Goal: Task Accomplishment & Management: Use online tool/utility

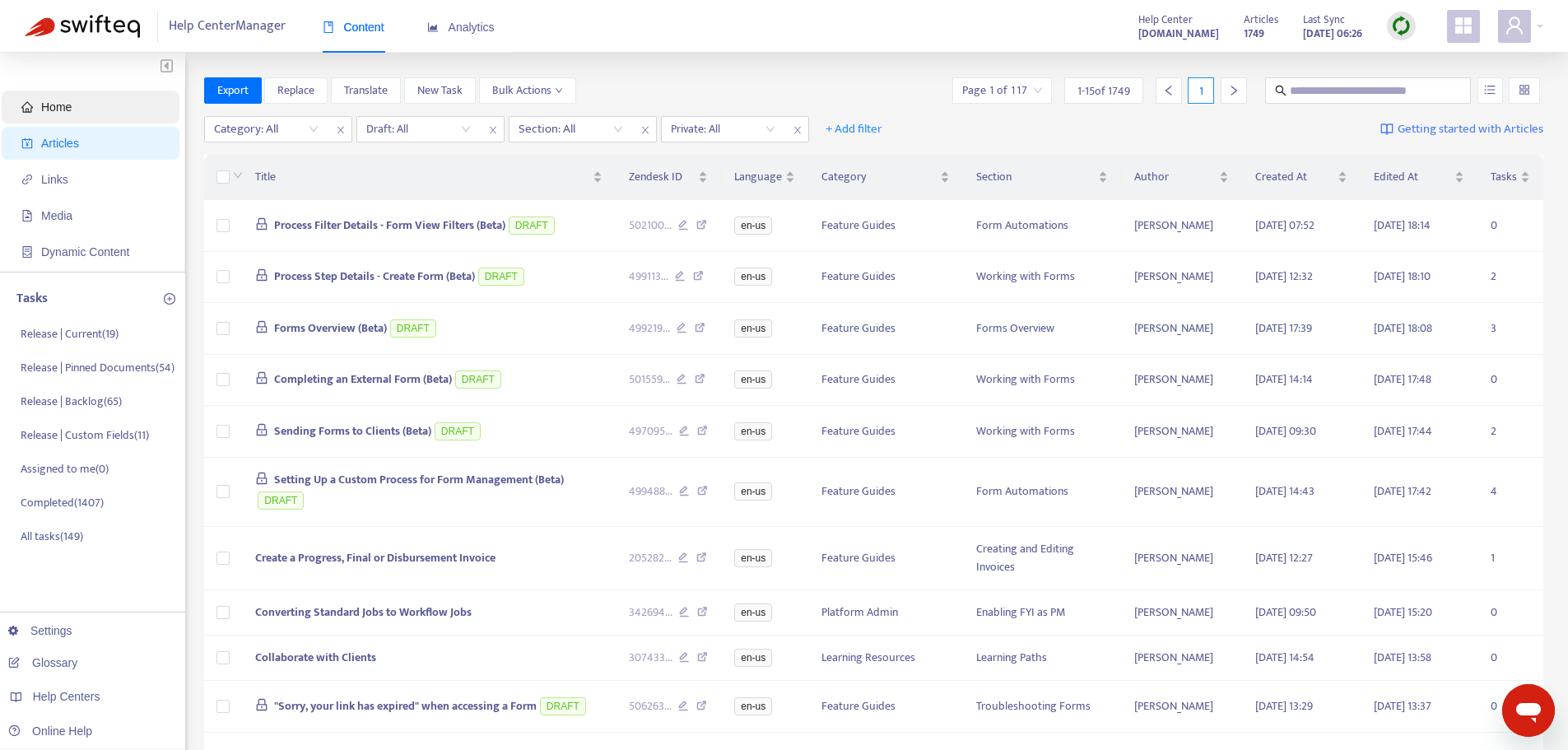
click at [61, 108] on span "Home" at bounding box center [56, 107] width 31 height 13
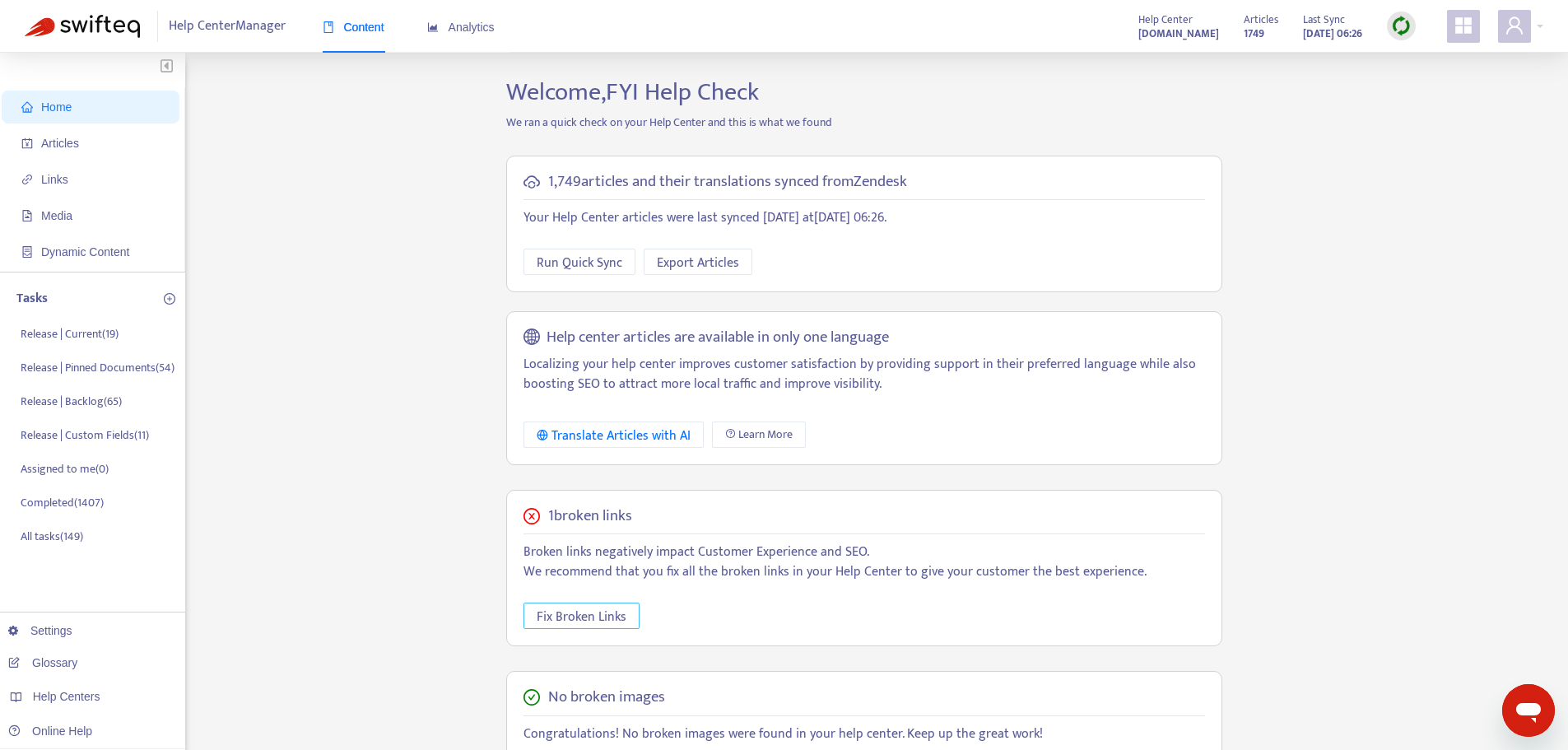
click at [552, 625] on span "Fix Broken Links" at bounding box center [581, 617] width 89 height 20
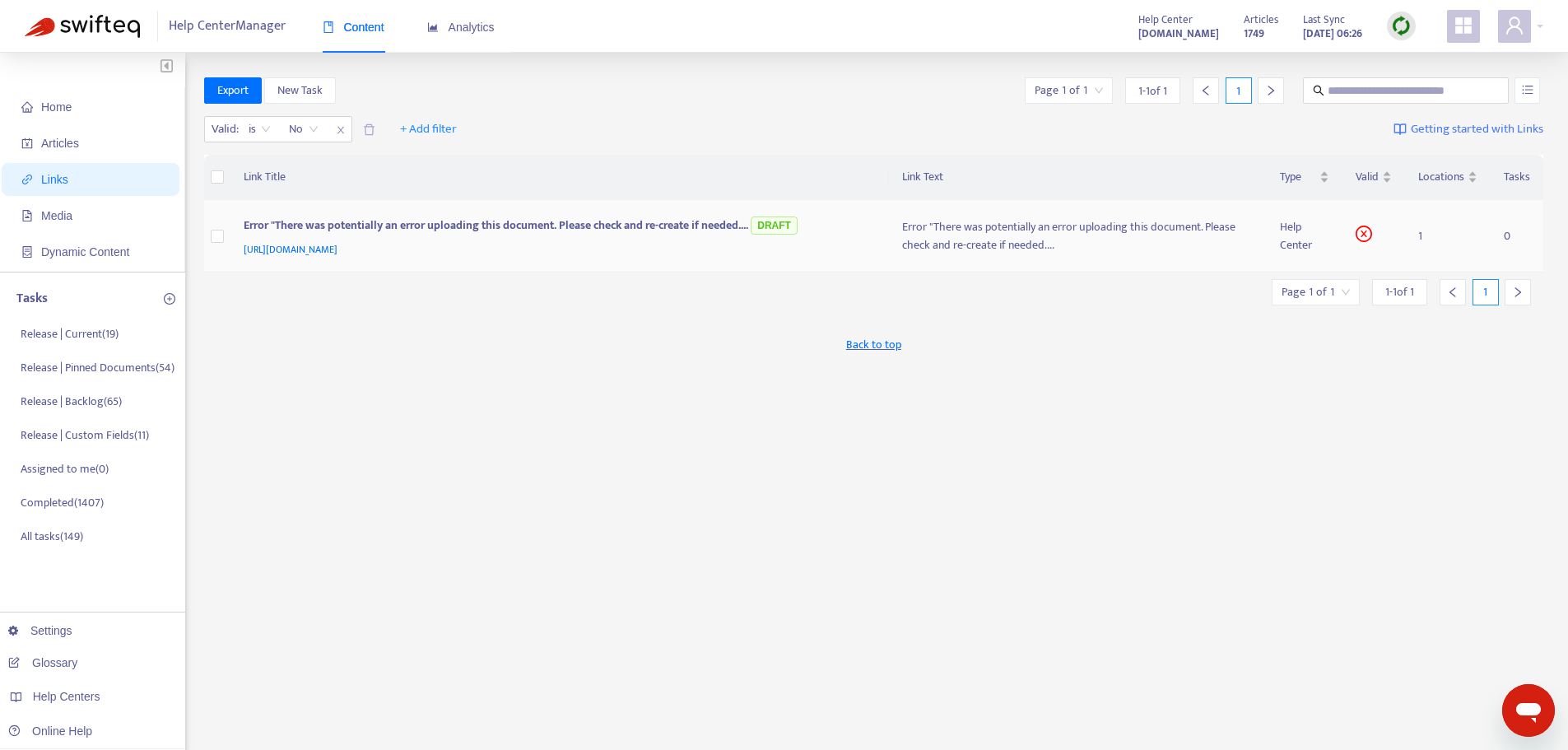
click at [638, 245] on div "[URL][DOMAIN_NAME]" at bounding box center [557, 249] width 626 height 18
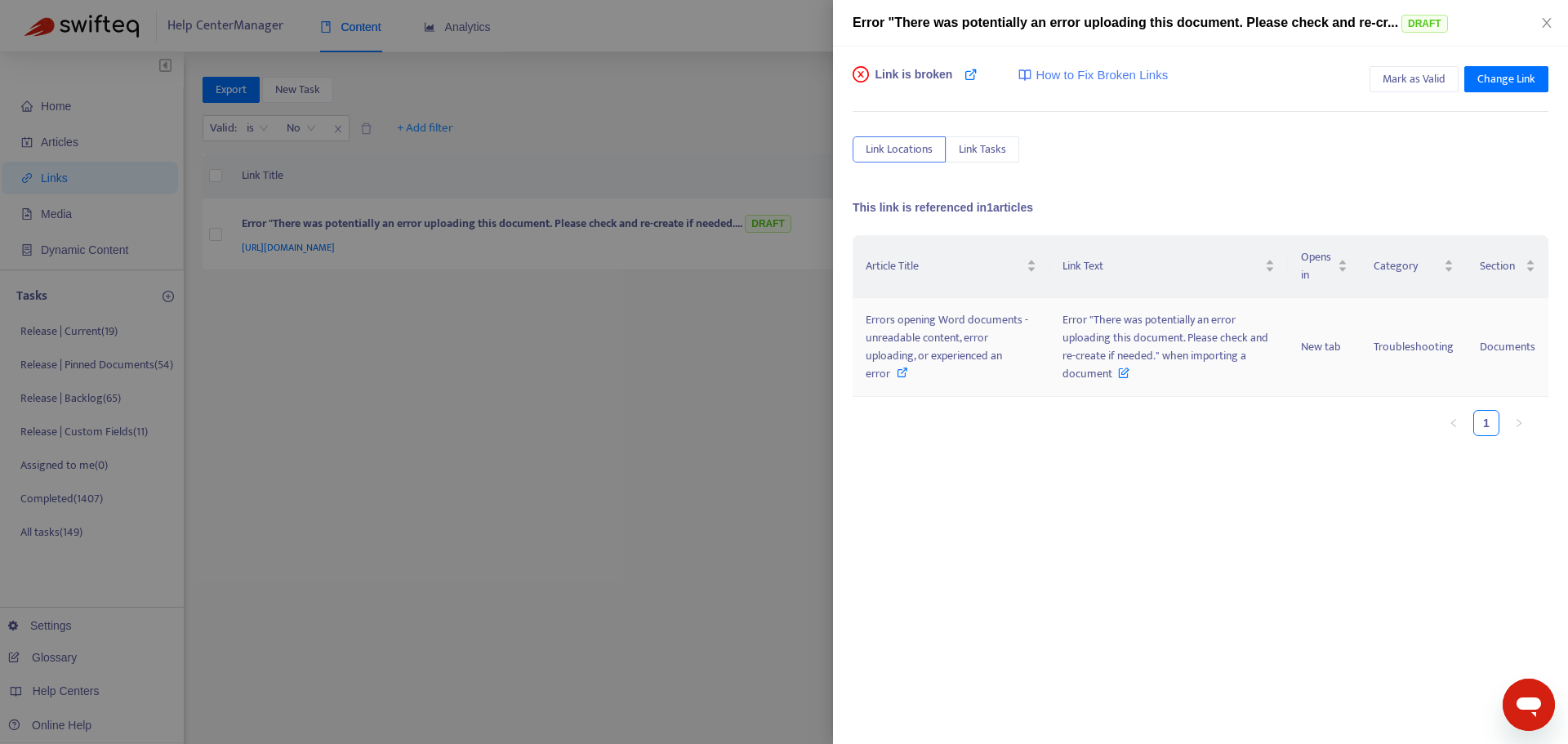
click at [900, 373] on icon at bounding box center [902, 372] width 11 height 11
click at [1418, 82] on span "Mark as Valid" at bounding box center [1413, 79] width 63 height 18
click at [629, 348] on div at bounding box center [784, 372] width 1568 height 744
